Goal: Information Seeking & Learning: Learn about a topic

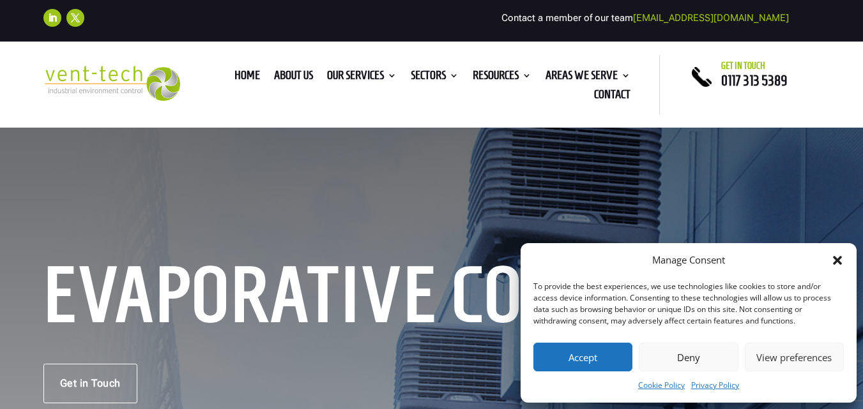
click at [578, 361] on button "Accept" at bounding box center [582, 357] width 99 height 29
click at [579, 362] on button "Accept" at bounding box center [582, 357] width 99 height 29
click at [594, 361] on button "Accept" at bounding box center [582, 357] width 99 height 29
drag, startPoint x: 594, startPoint y: 361, endPoint x: 342, endPoint y: 24, distance: 420.7
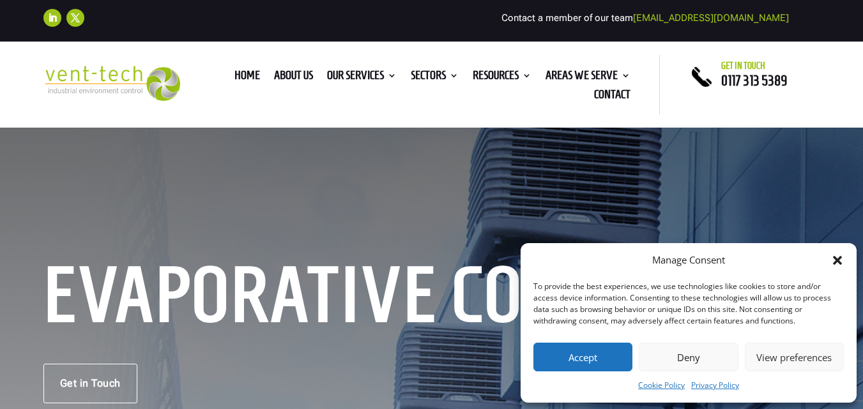
click at [587, 341] on div "Evaporative Cooling Get in Touch" at bounding box center [431, 335] width 777 height 135
